Goal: Go to known website: Access a specific website the user already knows

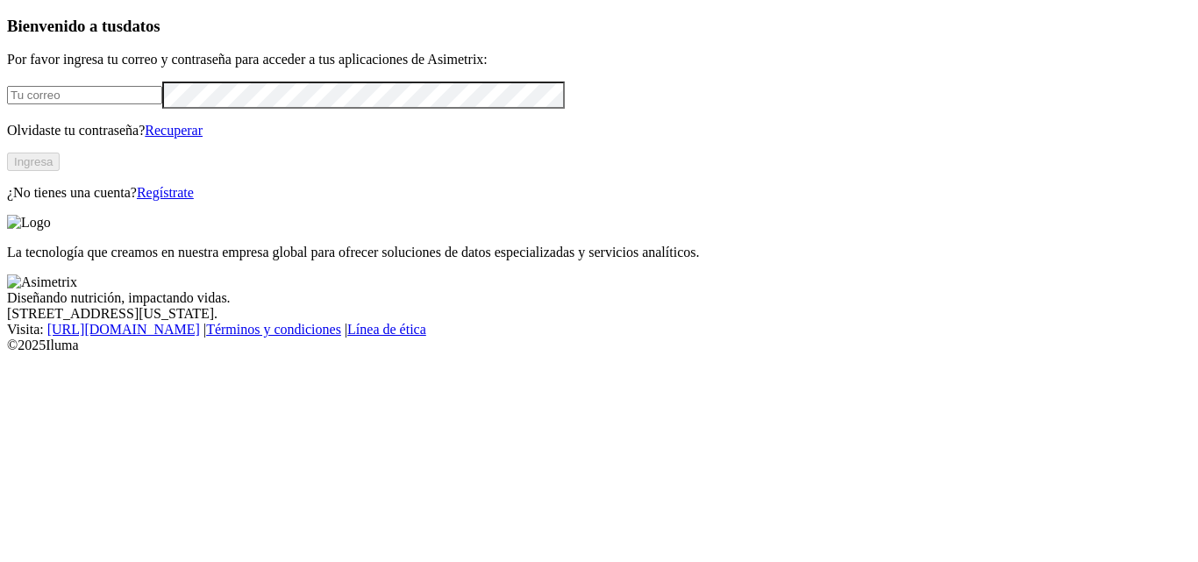
click at [162, 104] on input "email" at bounding box center [84, 95] width 155 height 18
type input "[PERSON_NAME][EMAIL_ADDRESS][PERSON_NAME][DOMAIN_NAME]"
click at [60, 171] on button "Ingresa" at bounding box center [33, 162] width 53 height 18
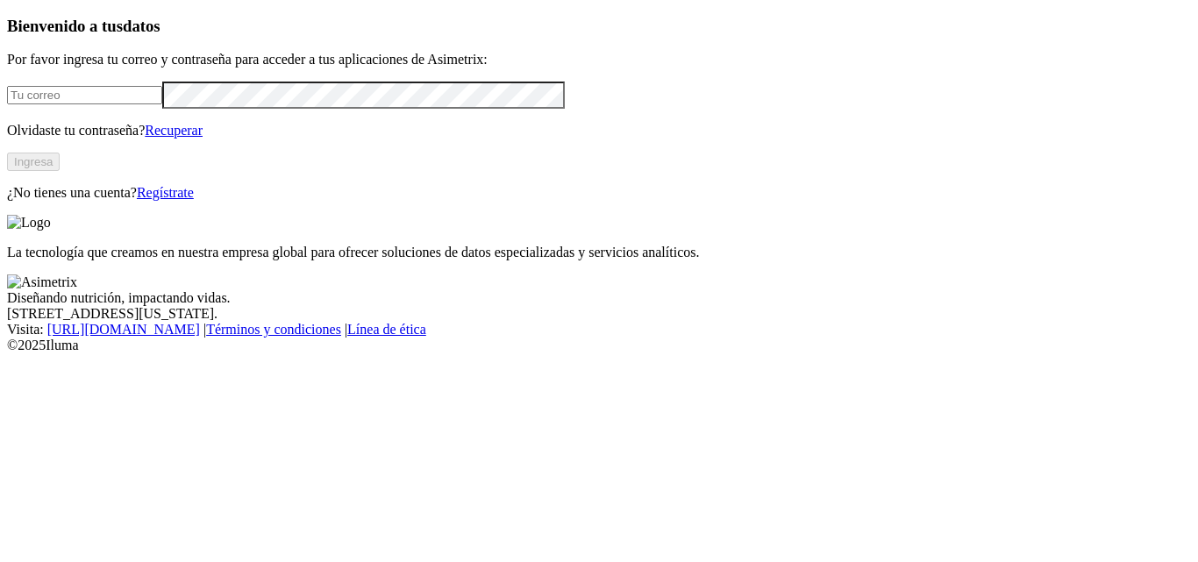
click at [162, 104] on input "email" at bounding box center [84, 95] width 155 height 18
type input "[PERSON_NAME][EMAIL_ADDRESS][PERSON_NAME][DOMAIN_NAME]"
click at [60, 171] on button "Ingresa" at bounding box center [33, 162] width 53 height 18
